Goal: Check status: Check status

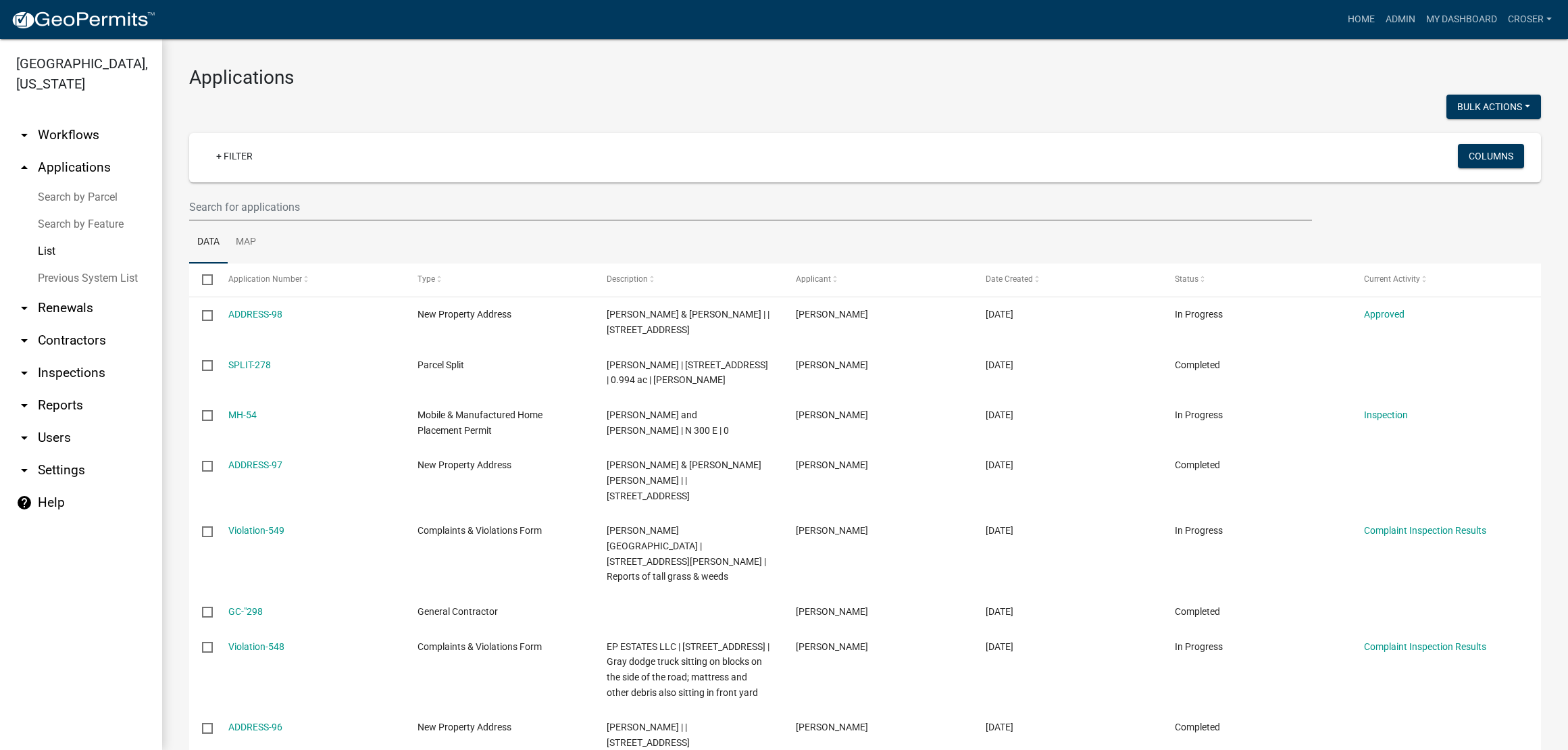
select select "3: 100"
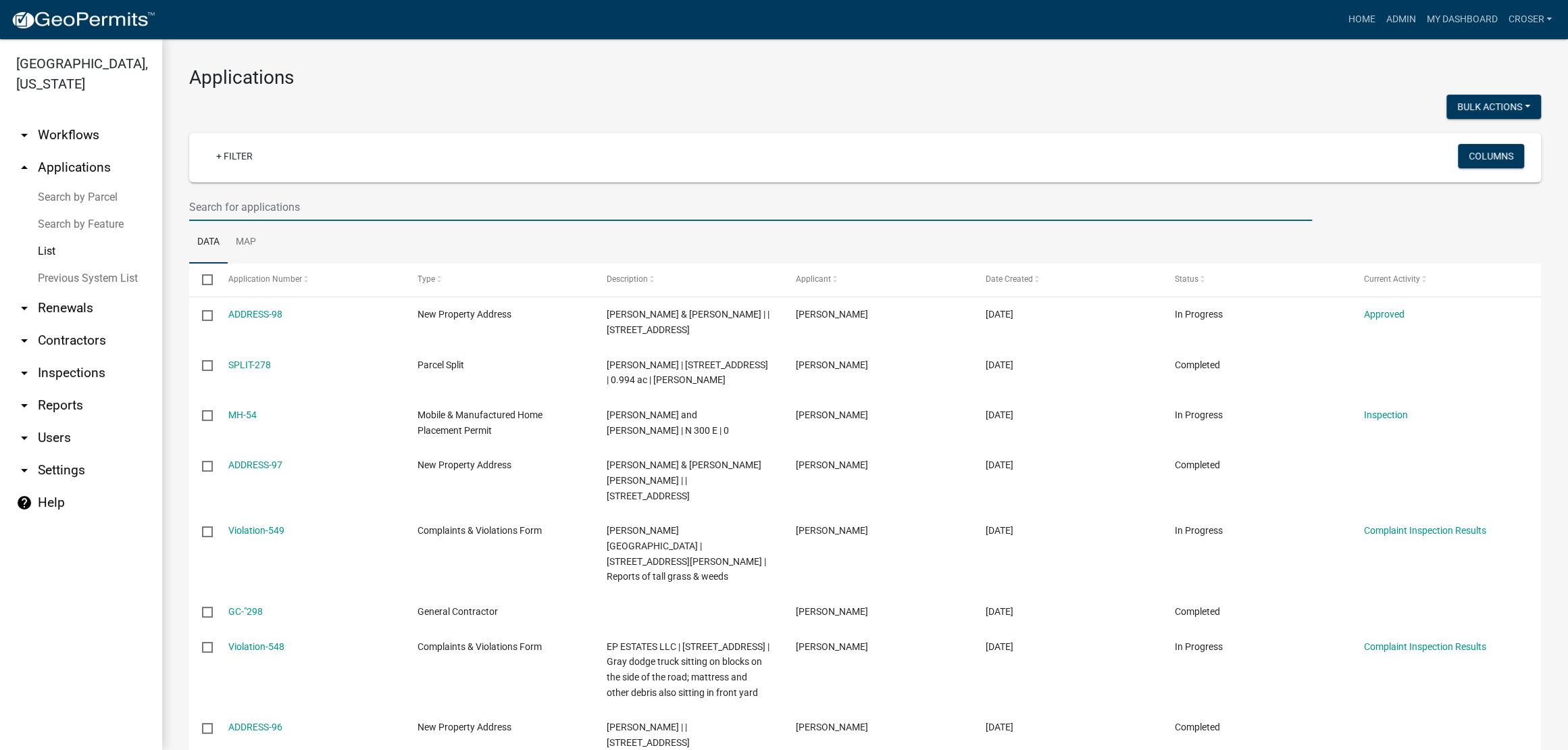
click at [353, 221] on input "text" at bounding box center [750, 207] width 1123 height 28
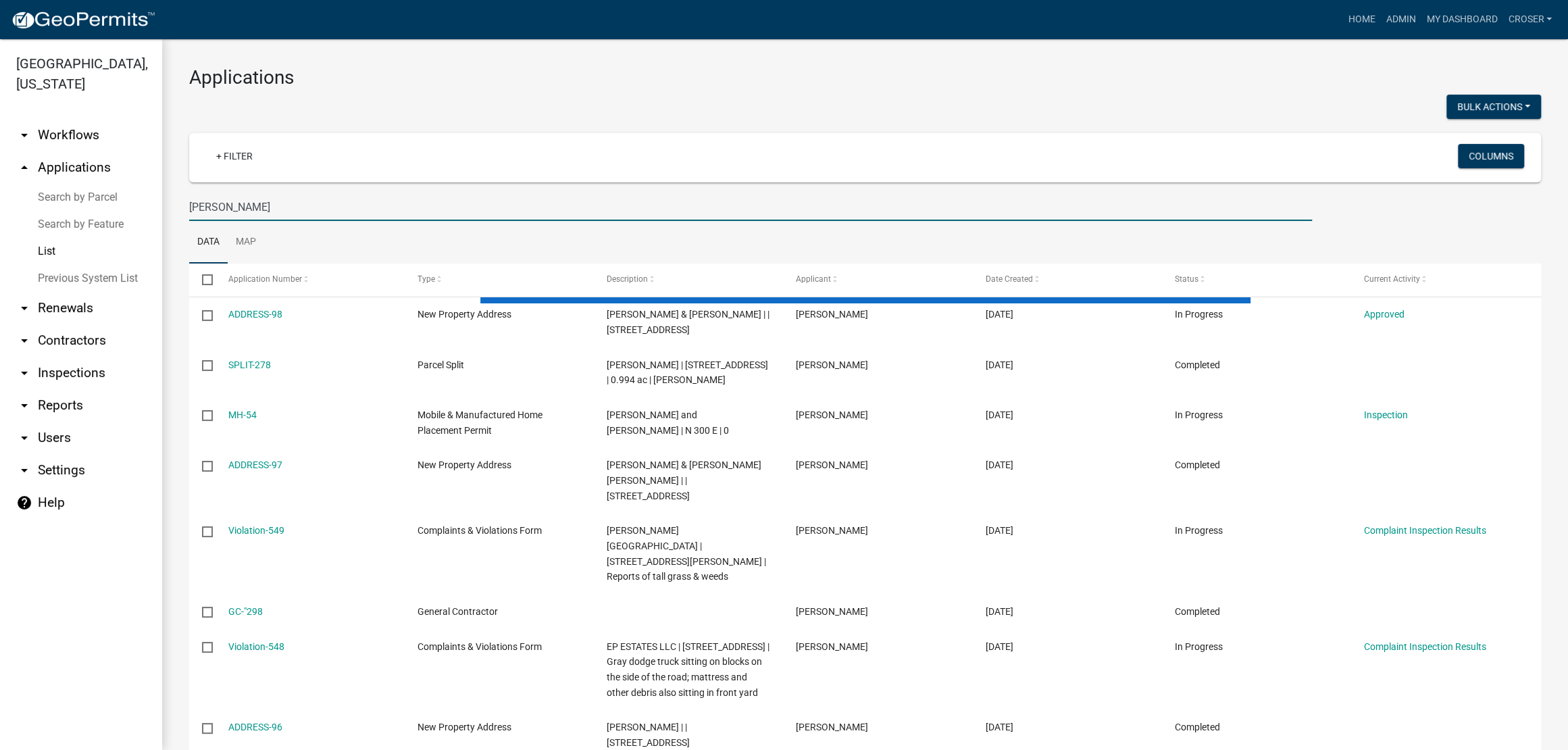
type input "[PERSON_NAME]"
click at [514, 69] on h3 "Applications" at bounding box center [865, 78] width 1351 height 23
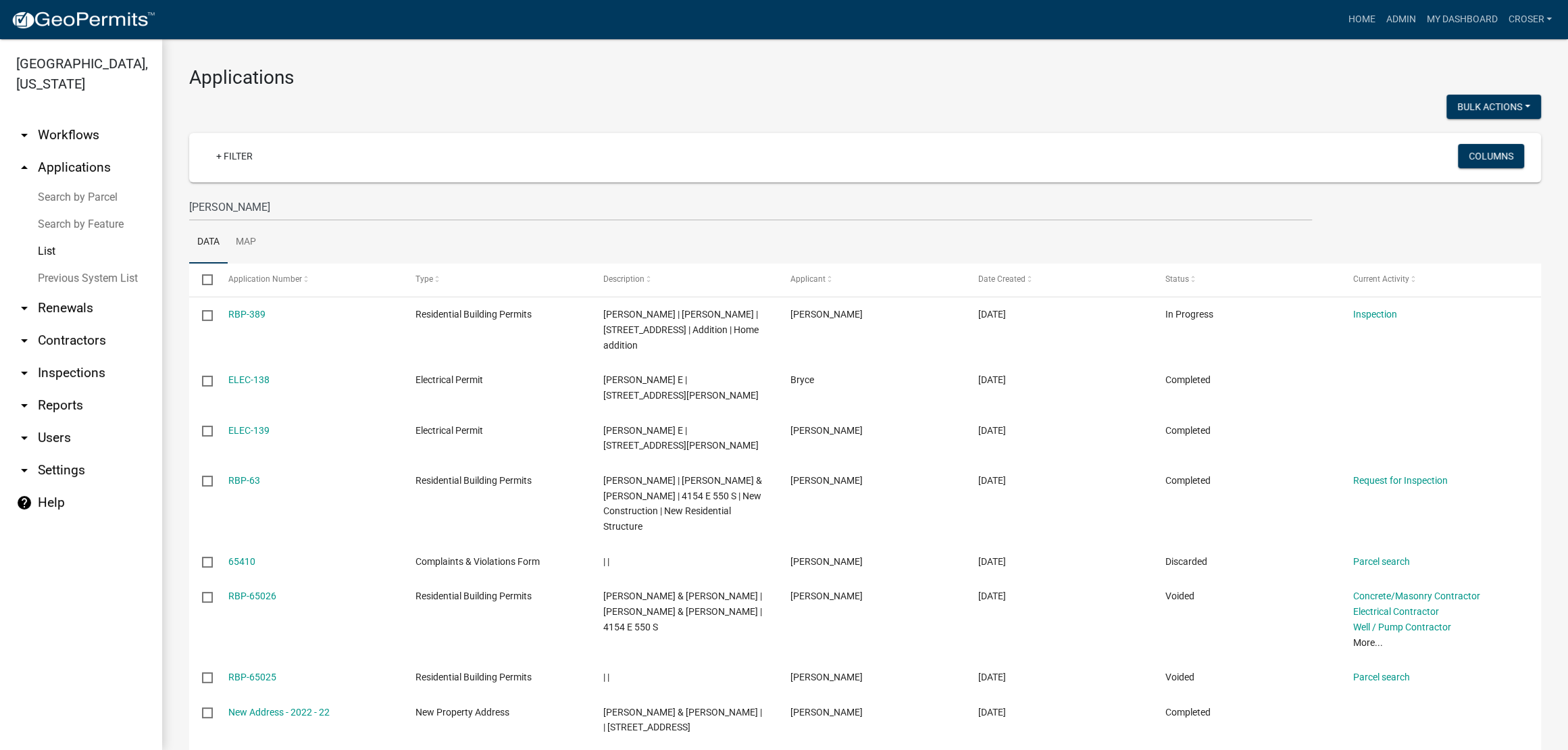
click at [514, 69] on h3 "Applications" at bounding box center [865, 78] width 1351 height 23
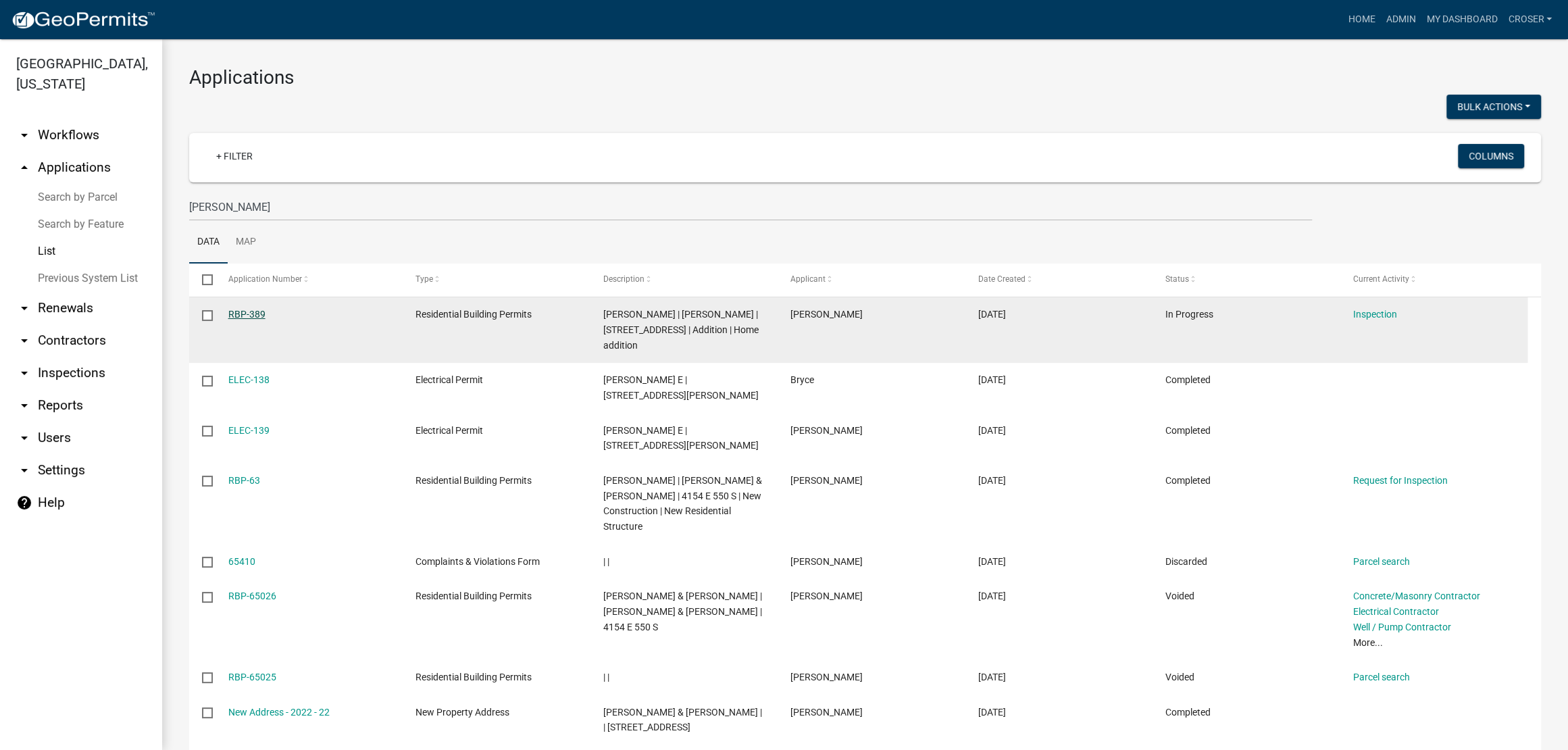
click at [255, 320] on link "RBP-389" at bounding box center [247, 313] width 38 height 11
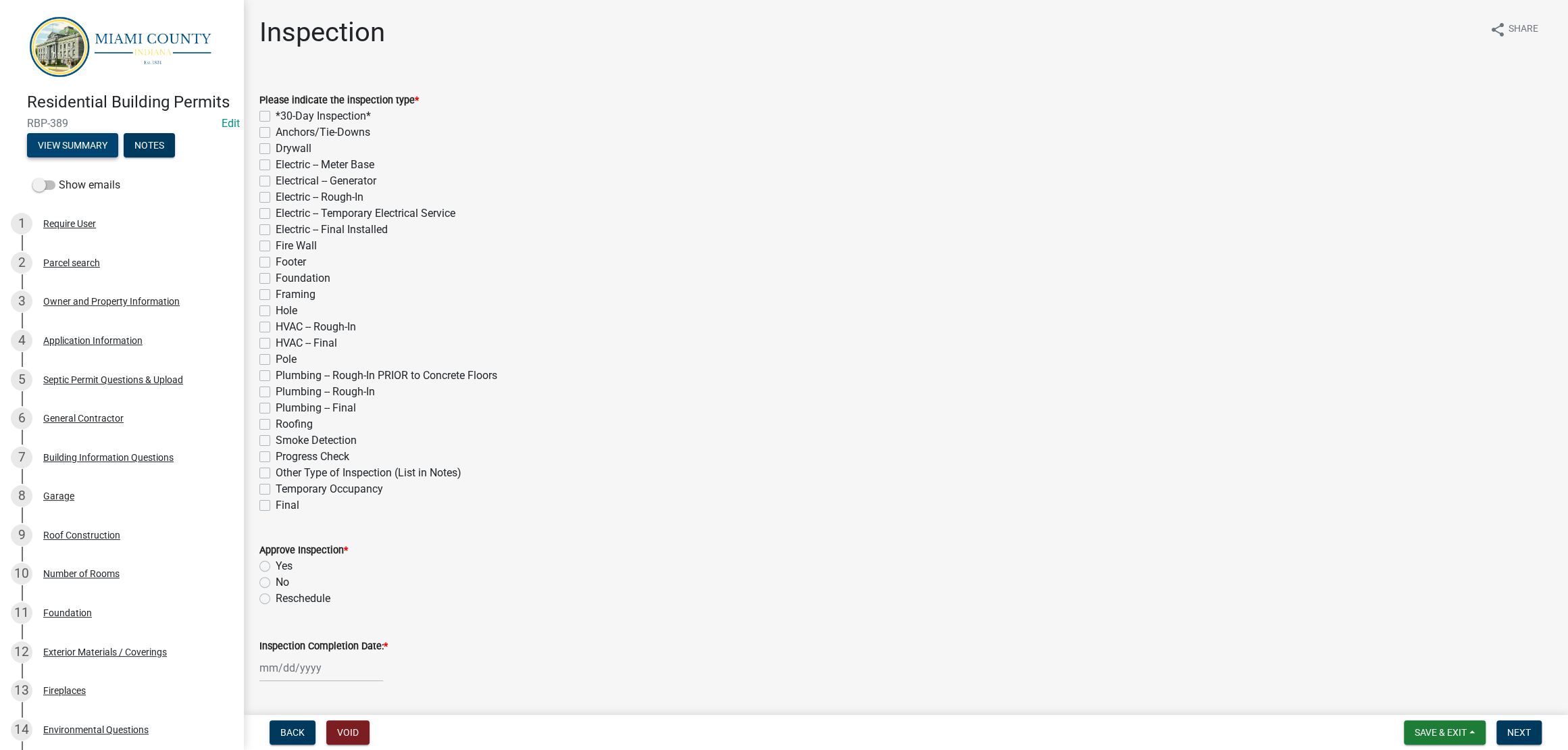
click at [118, 157] on button "View Summary" at bounding box center [72, 145] width 91 height 24
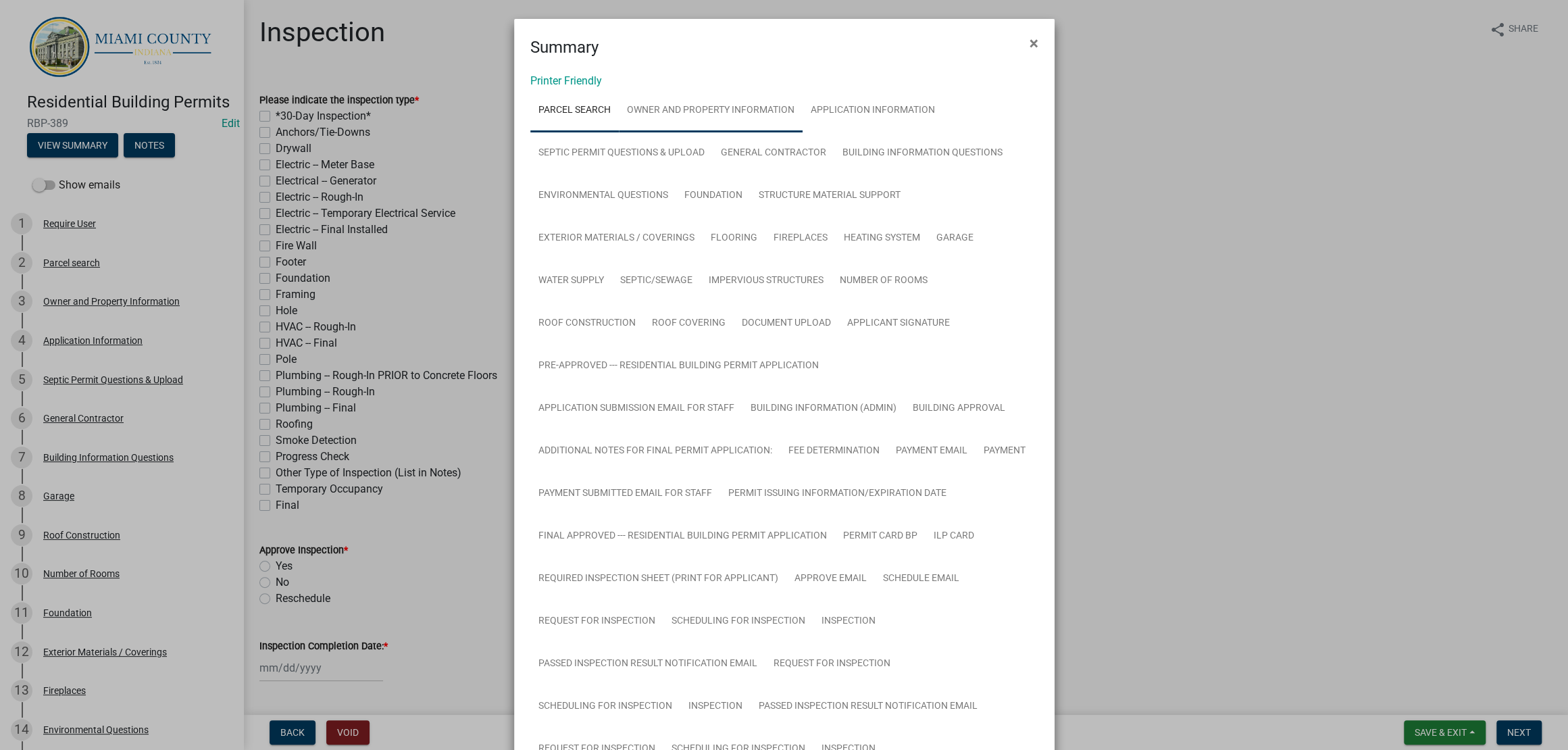
click at [730, 123] on link "Owner and Property Information" at bounding box center [710, 110] width 184 height 43
click at [604, 132] on link "Parcel search" at bounding box center [574, 110] width 88 height 43
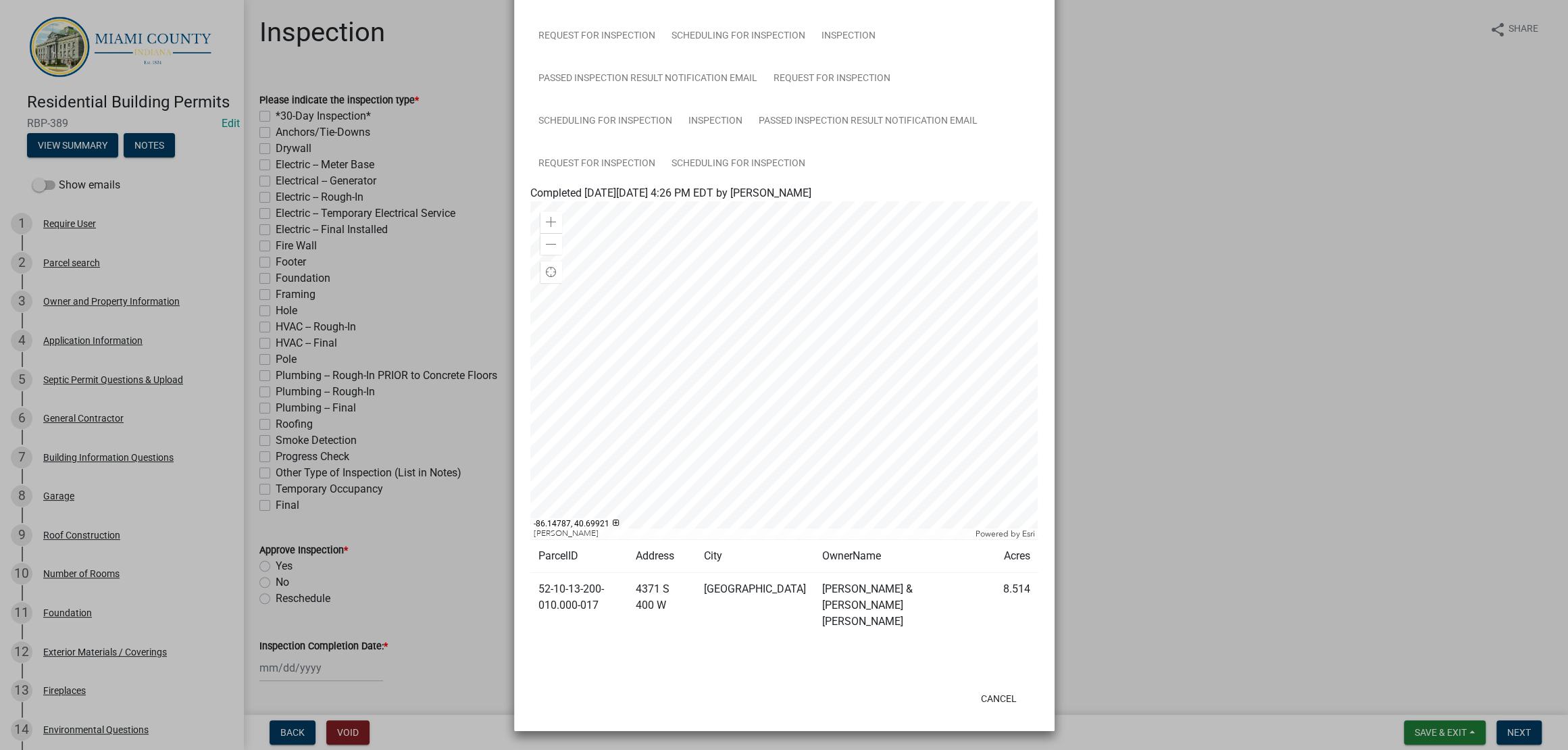
scroll to position [1266, 0]
drag, startPoint x: 612, startPoint y: 608, endPoint x: 535, endPoint y: 591, distance: 78.9
click at [535, 591] on td "52-10-13-200-010.000-017" at bounding box center [579, 606] width 98 height 66
copy td "52-10-13-200-010.000-017"
